Goal: Transaction & Acquisition: Purchase product/service

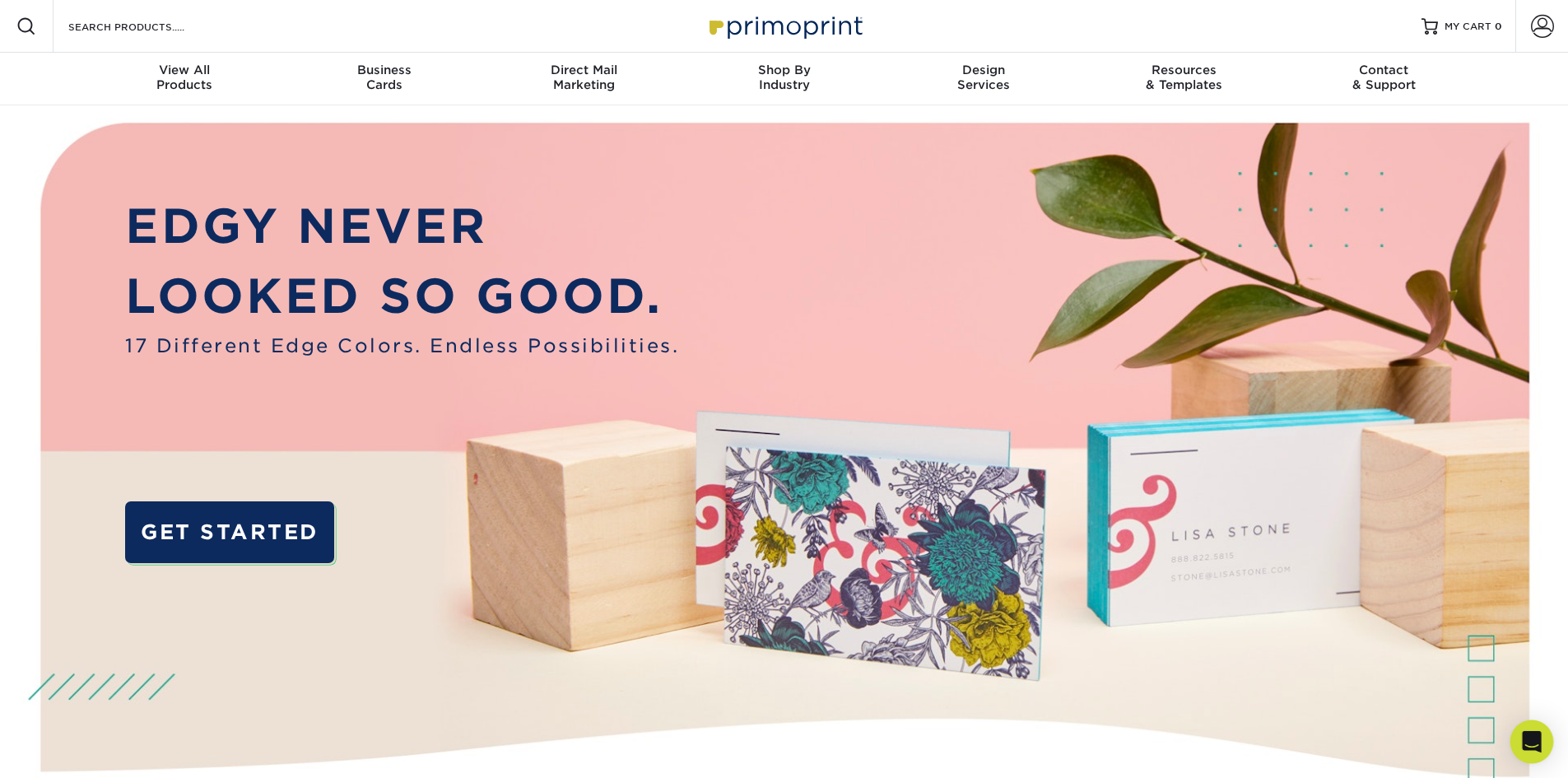
click at [1525, 743] on icon "Open Intercom Messenger" at bounding box center [1532, 741] width 19 height 22
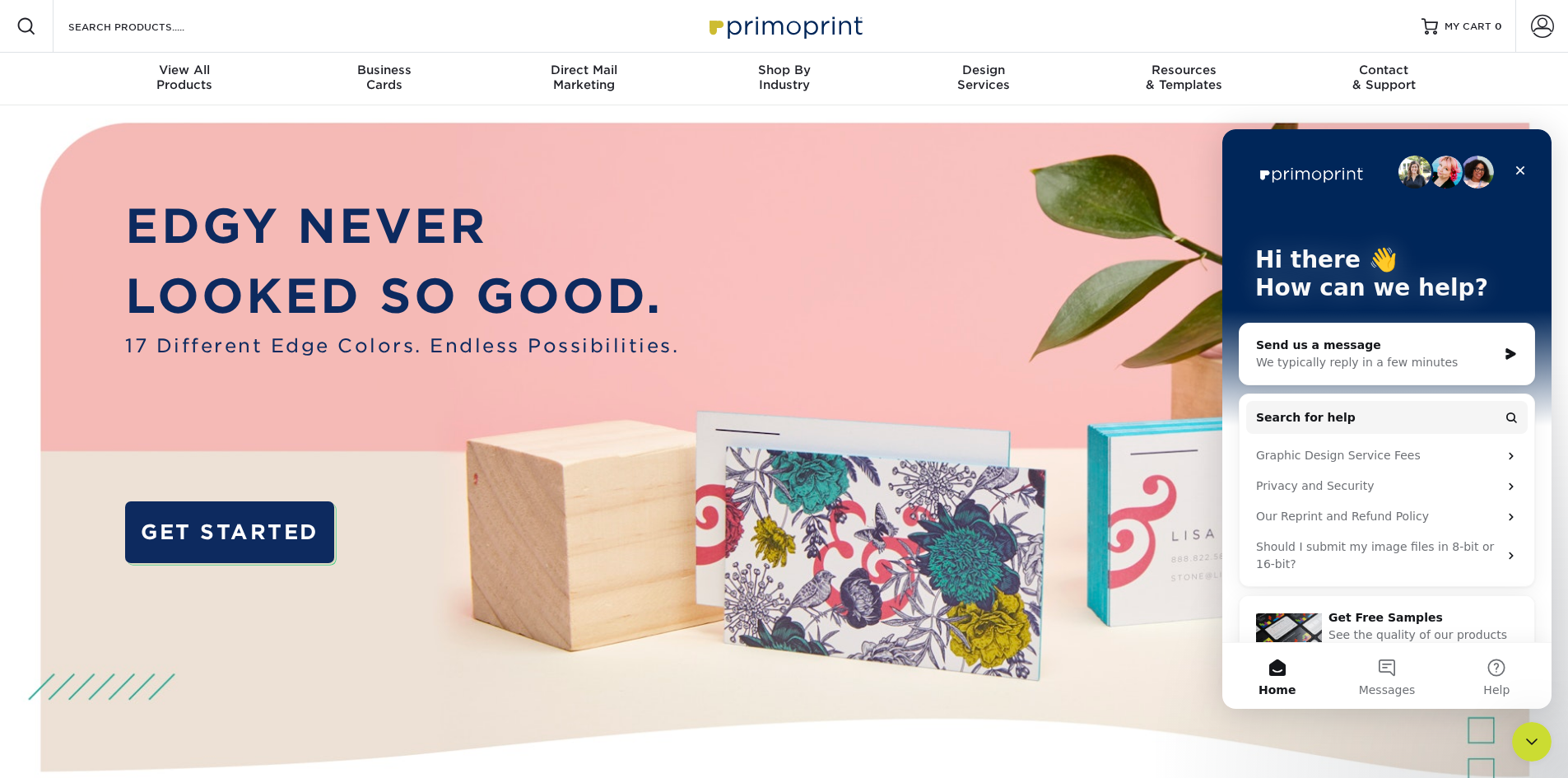
click at [1524, 743] on icon "Close Intercom Messenger" at bounding box center [1532, 741] width 20 height 20
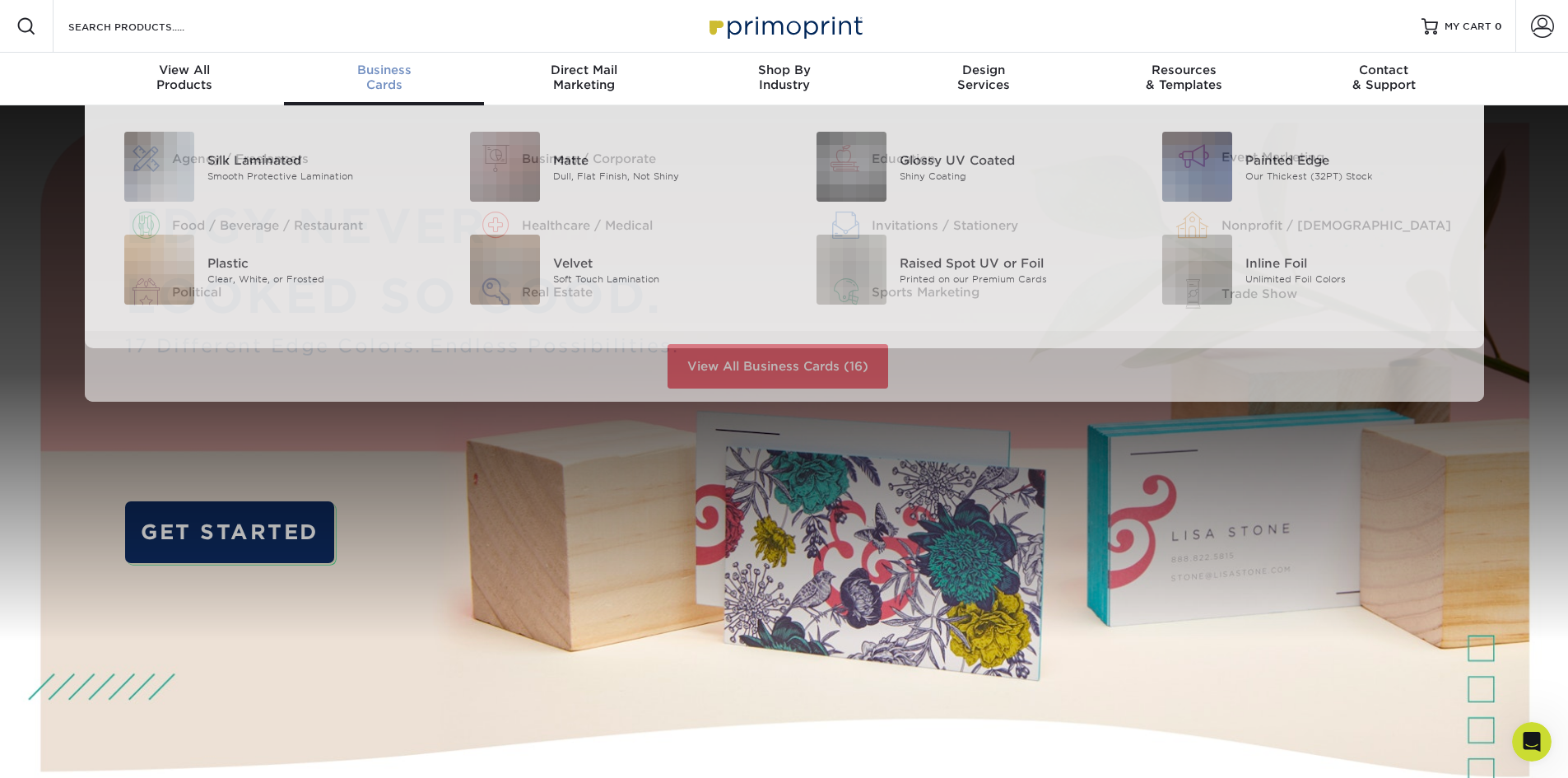
click at [368, 70] on span "Business" at bounding box center [384, 69] width 200 height 15
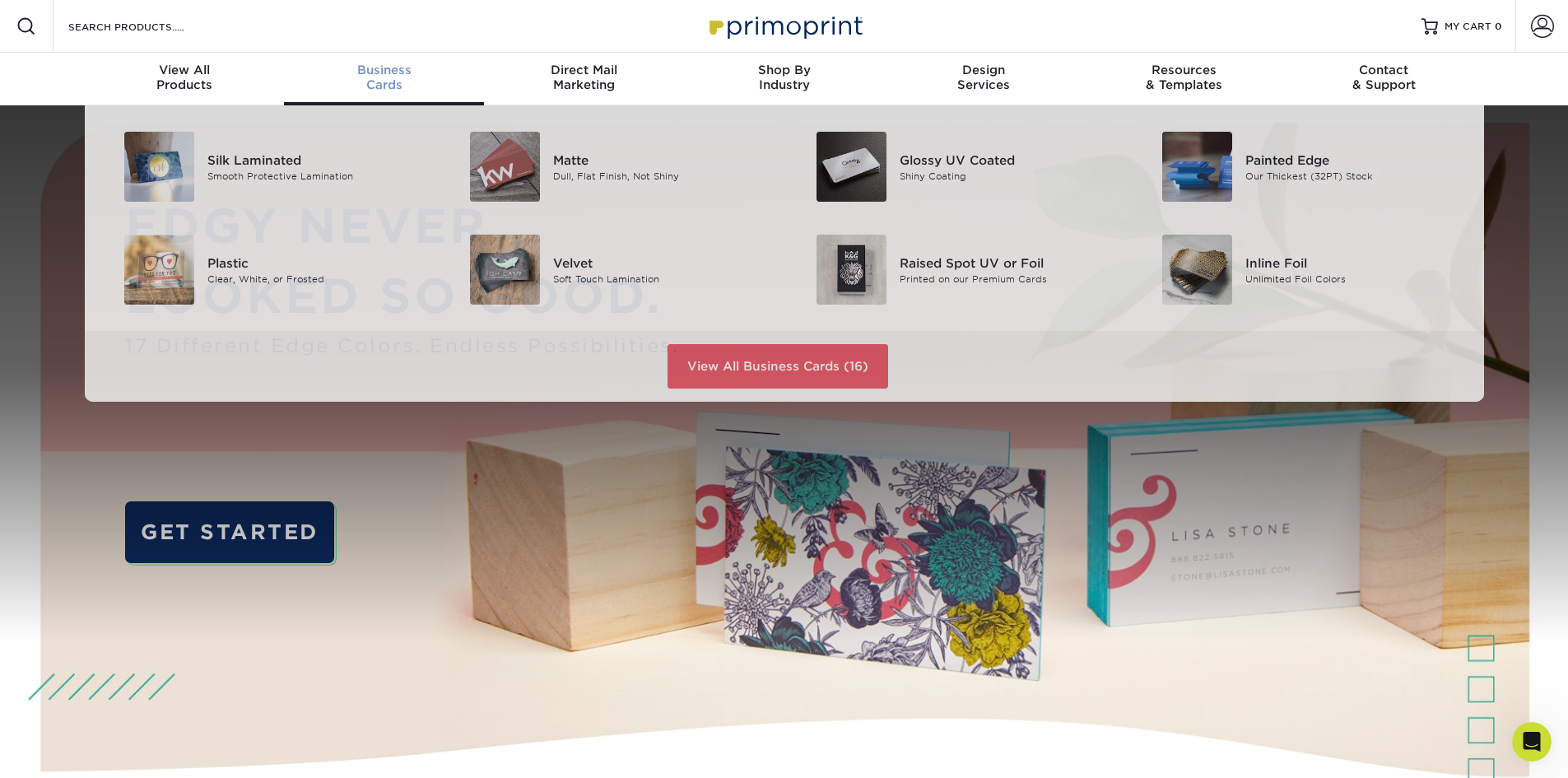
click at [387, 79] on div "Business Cards" at bounding box center [384, 77] width 200 height 30
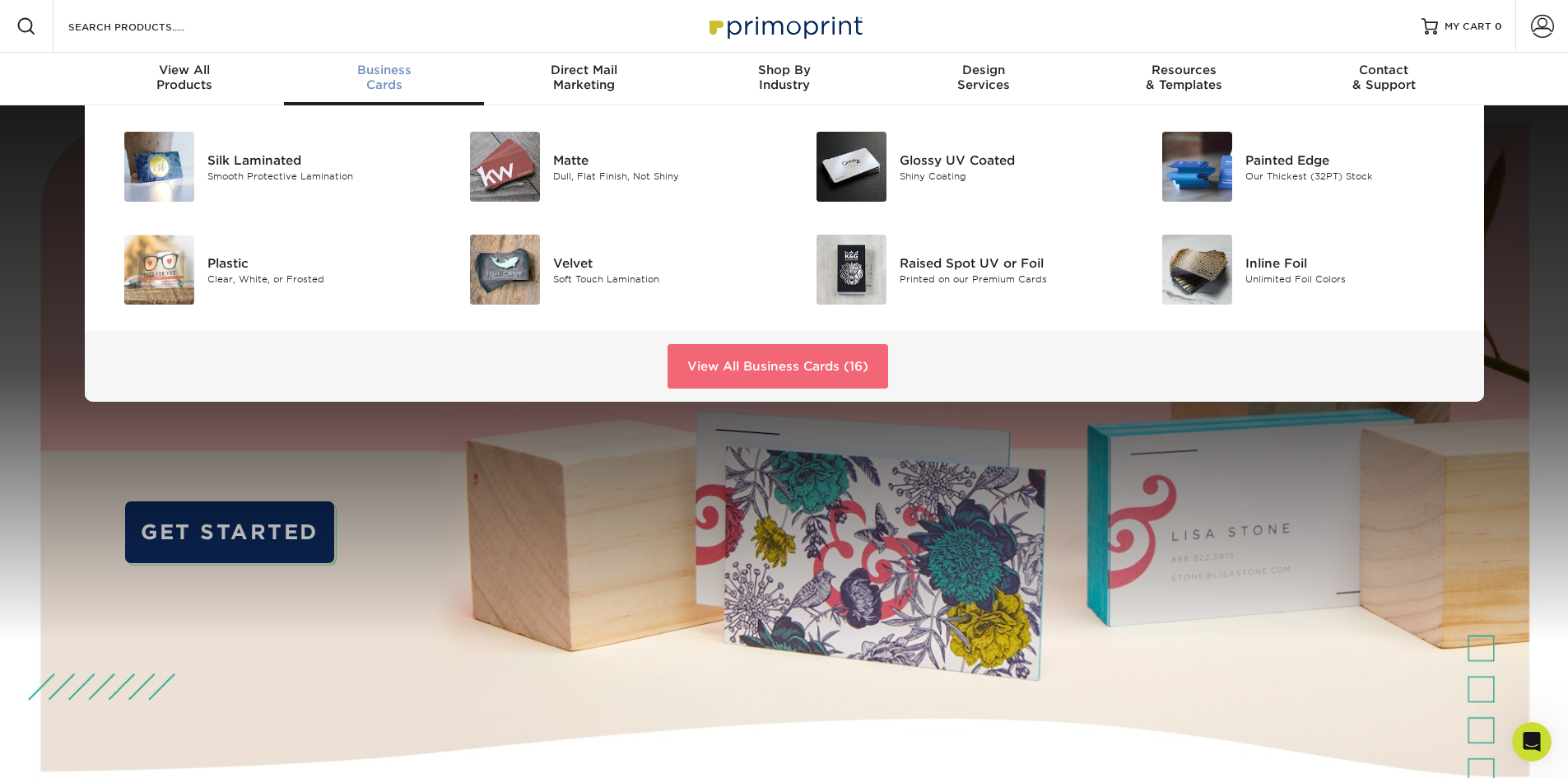
click at [759, 369] on link "View All Business Cards (16)" at bounding box center [778, 366] width 221 height 44
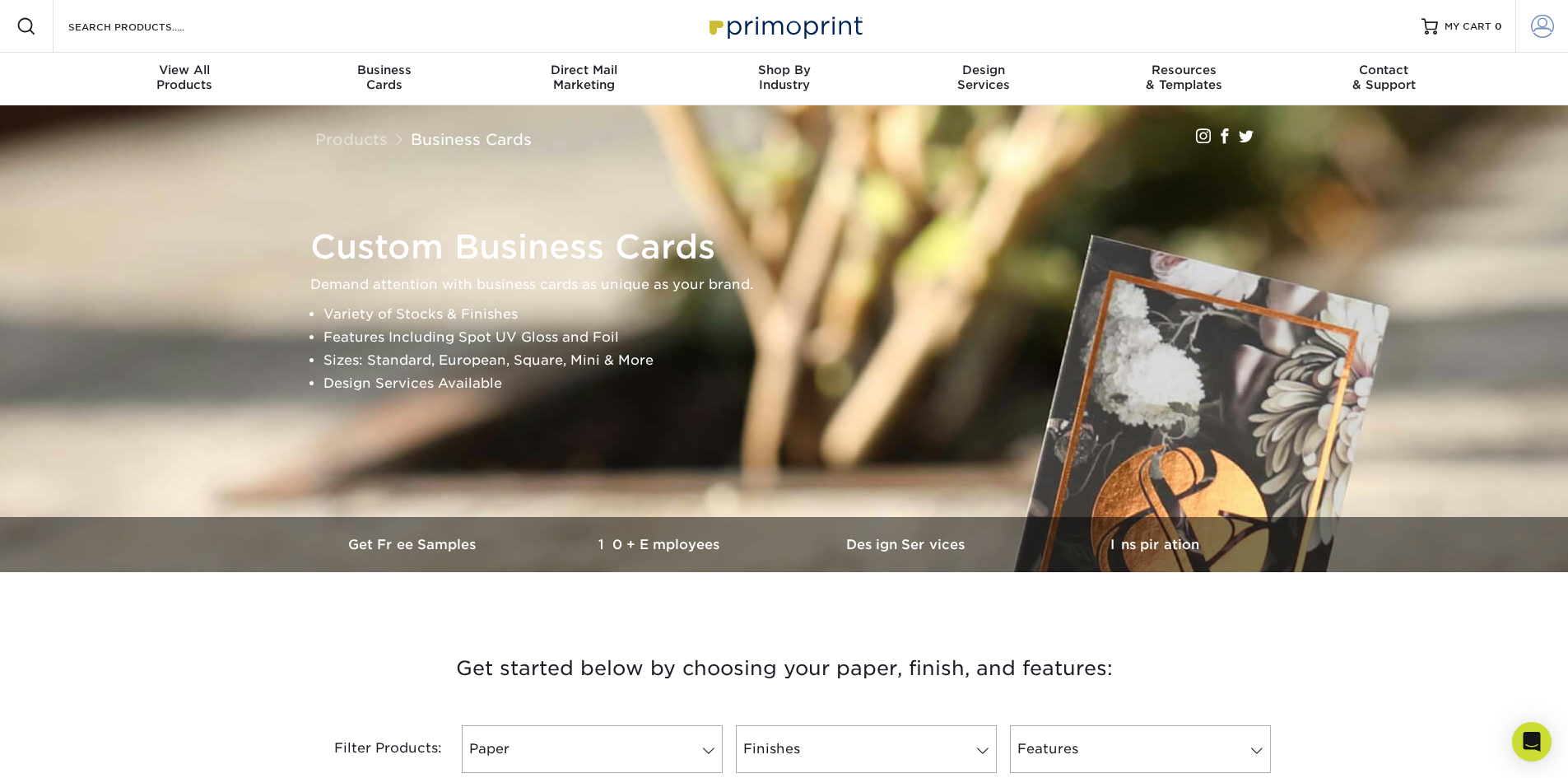
click at [1550, 36] on span at bounding box center [1543, 26] width 23 height 23
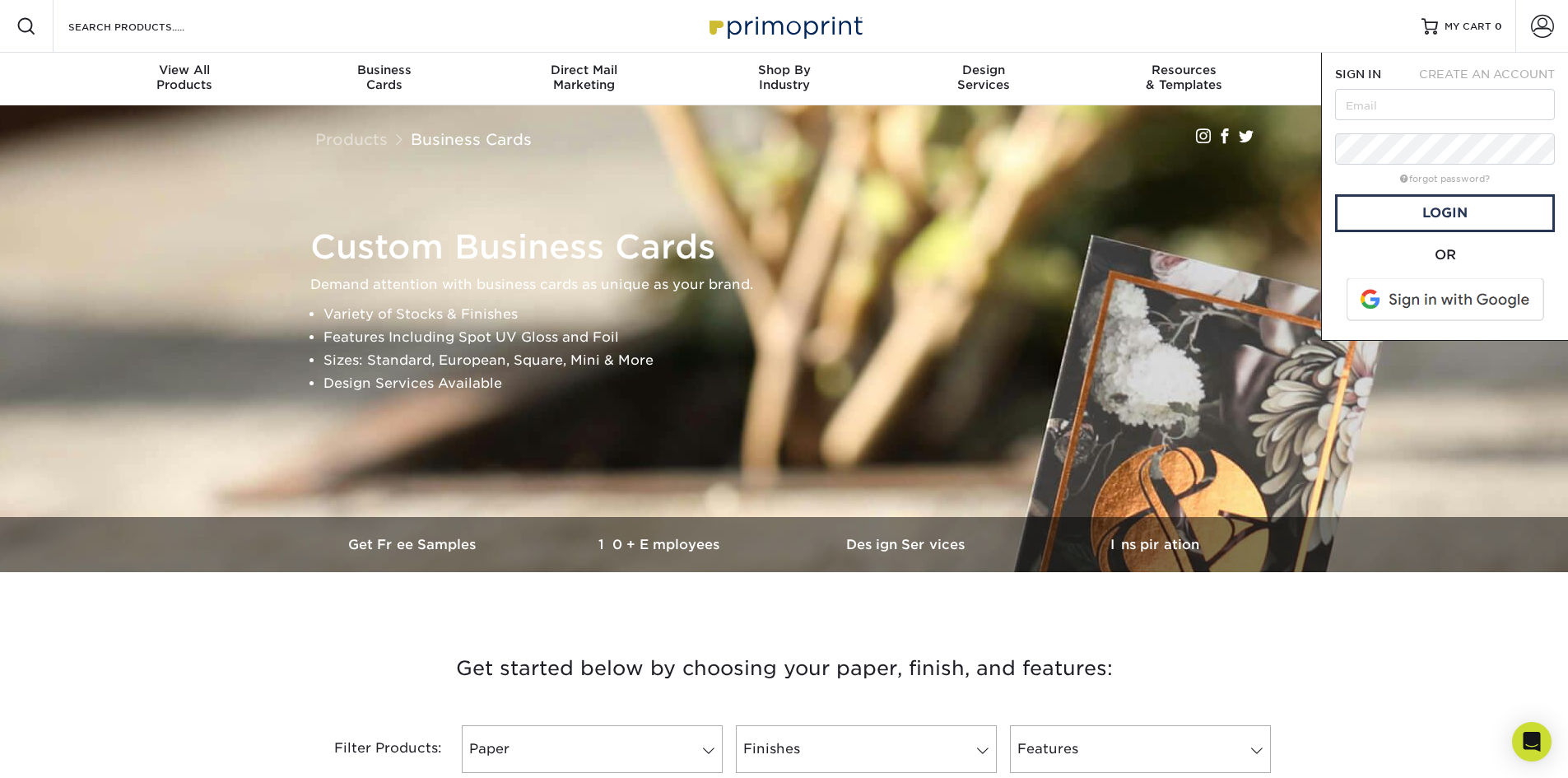
click at [1032, 508] on div "Custom Business Cards Demand attention with business cards as unique as your br…" at bounding box center [784, 311] width 988 height 412
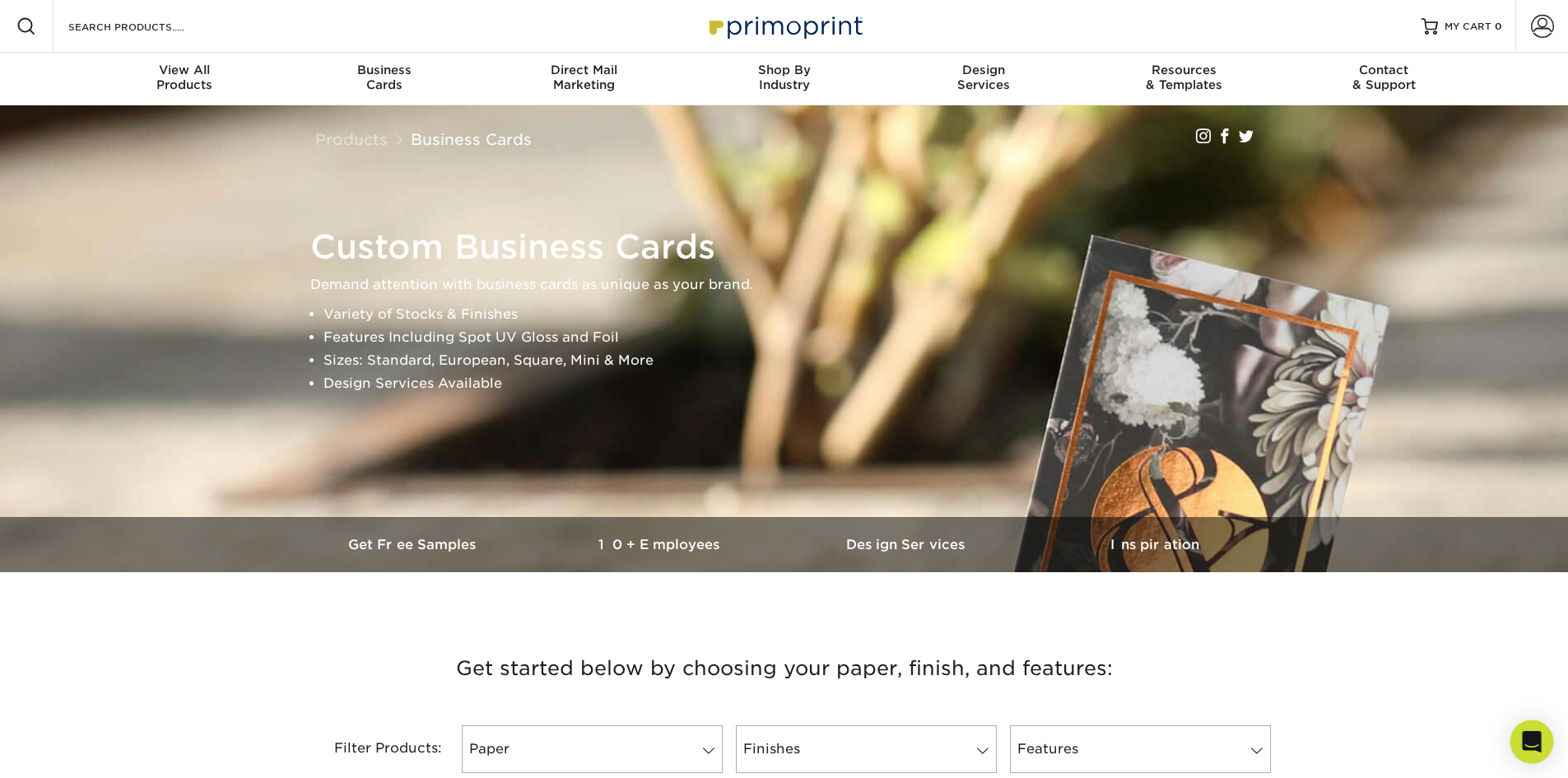
click at [1534, 748] on icon "Open Intercom Messenger" at bounding box center [1532, 741] width 19 height 22
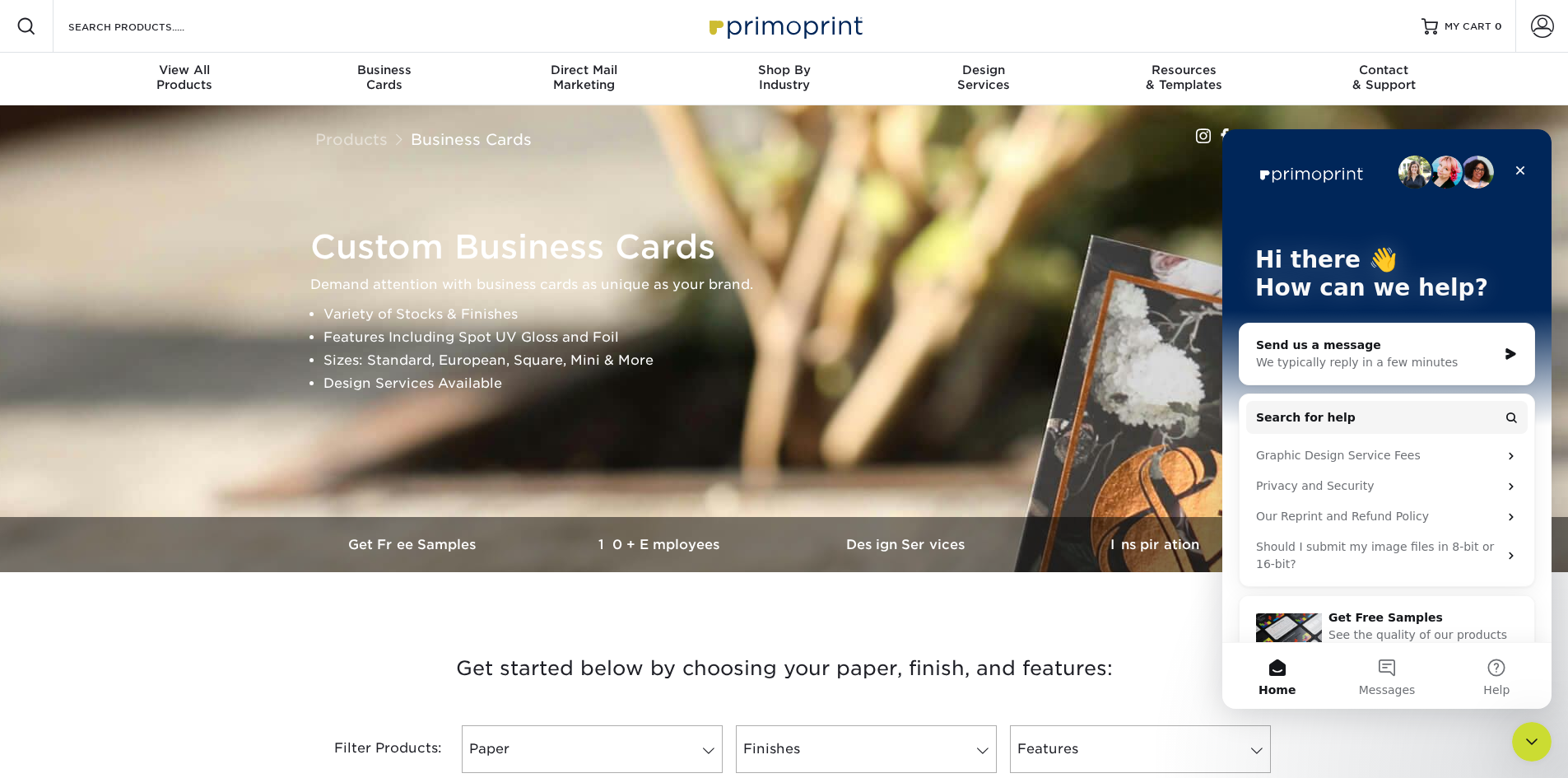
click at [949, 400] on div "Custom Business Cards Demand attention with business cards as unique as your br…" at bounding box center [791, 311] width 988 height 181
